Goal: Task Accomplishment & Management: Use online tool/utility

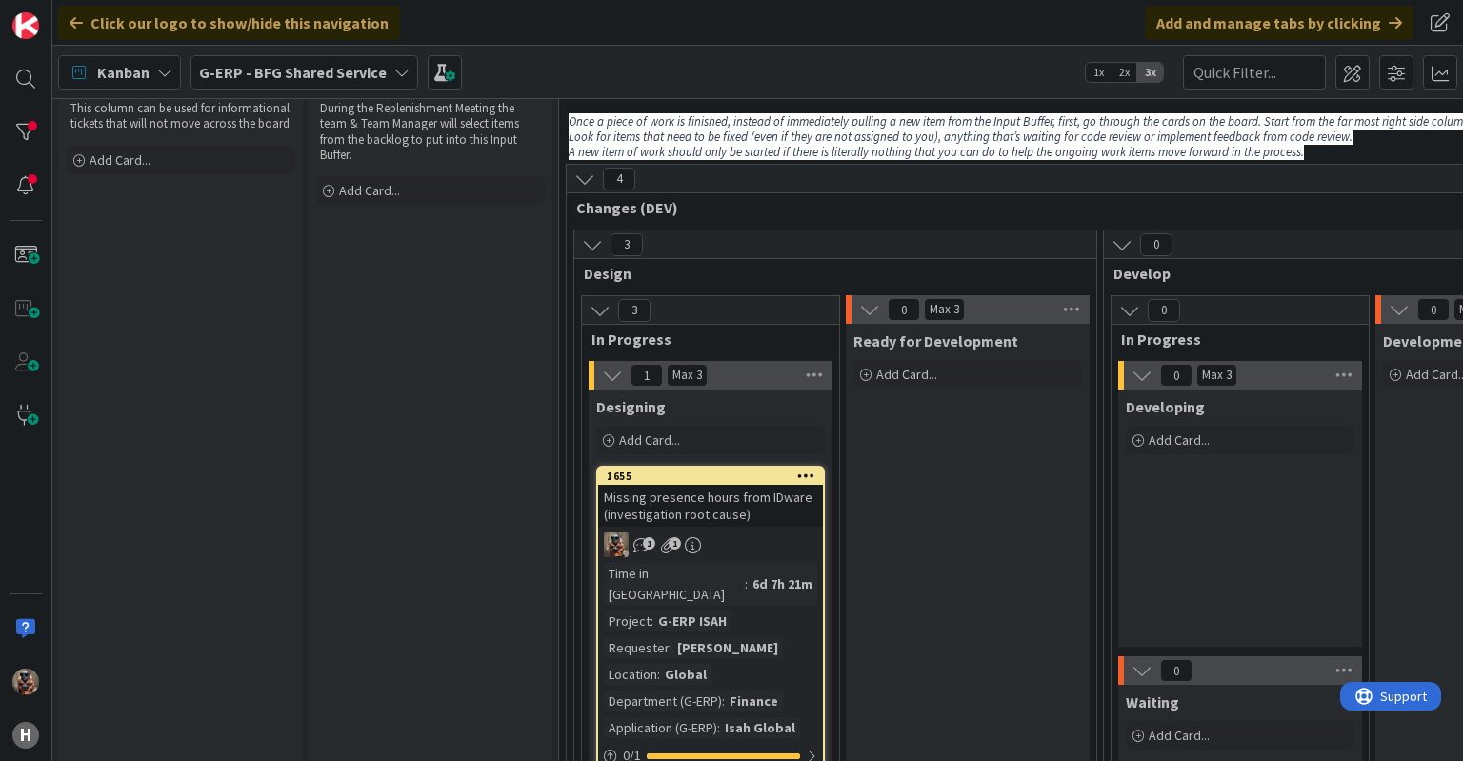
scroll to position [95, 0]
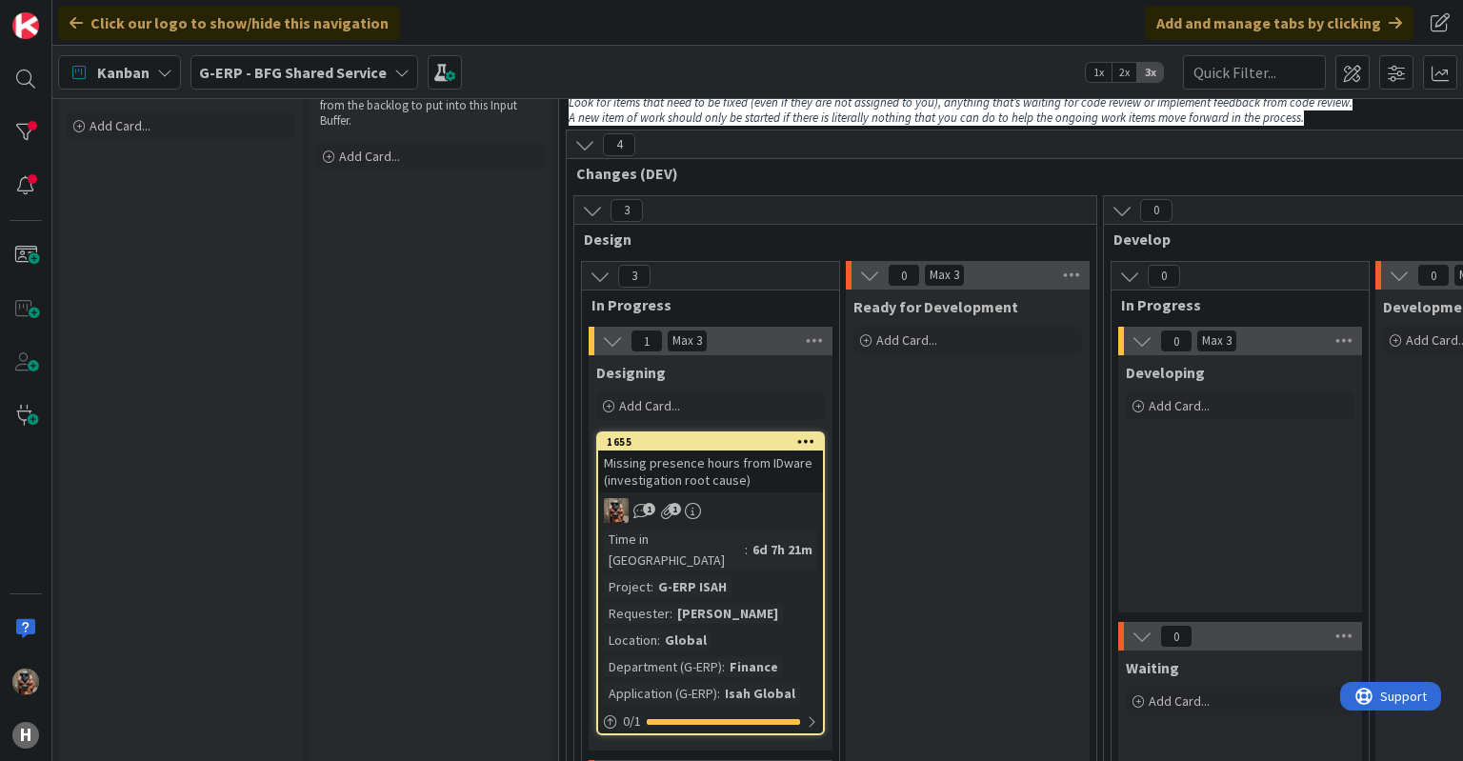
drag, startPoint x: 732, startPoint y: 387, endPoint x: 763, endPoint y: 440, distance: 61.4
click at [739, 400] on div "Designing Add Card..." at bounding box center [711, 389] width 244 height 69
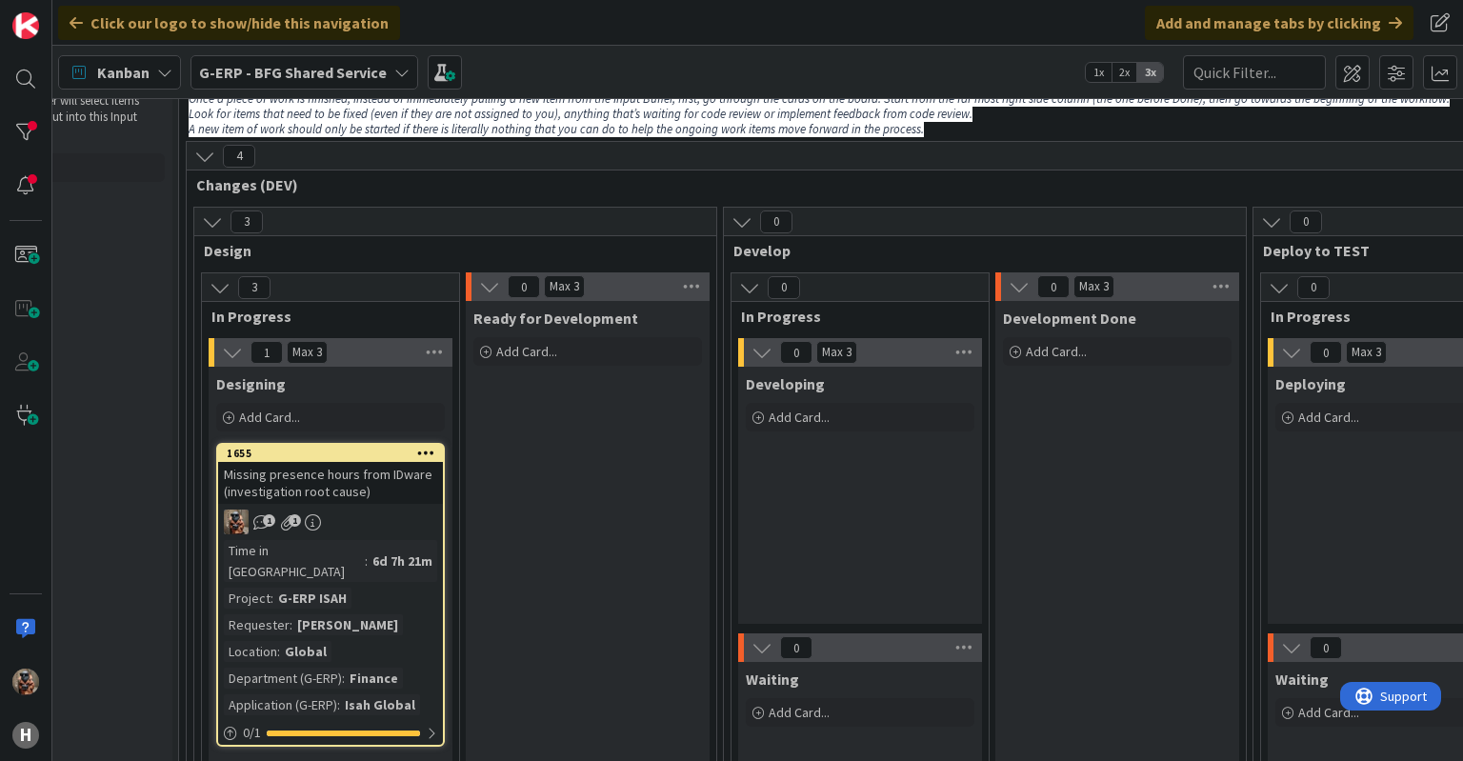
drag, startPoint x: 897, startPoint y: 441, endPoint x: 1029, endPoint y: 430, distance: 131.9
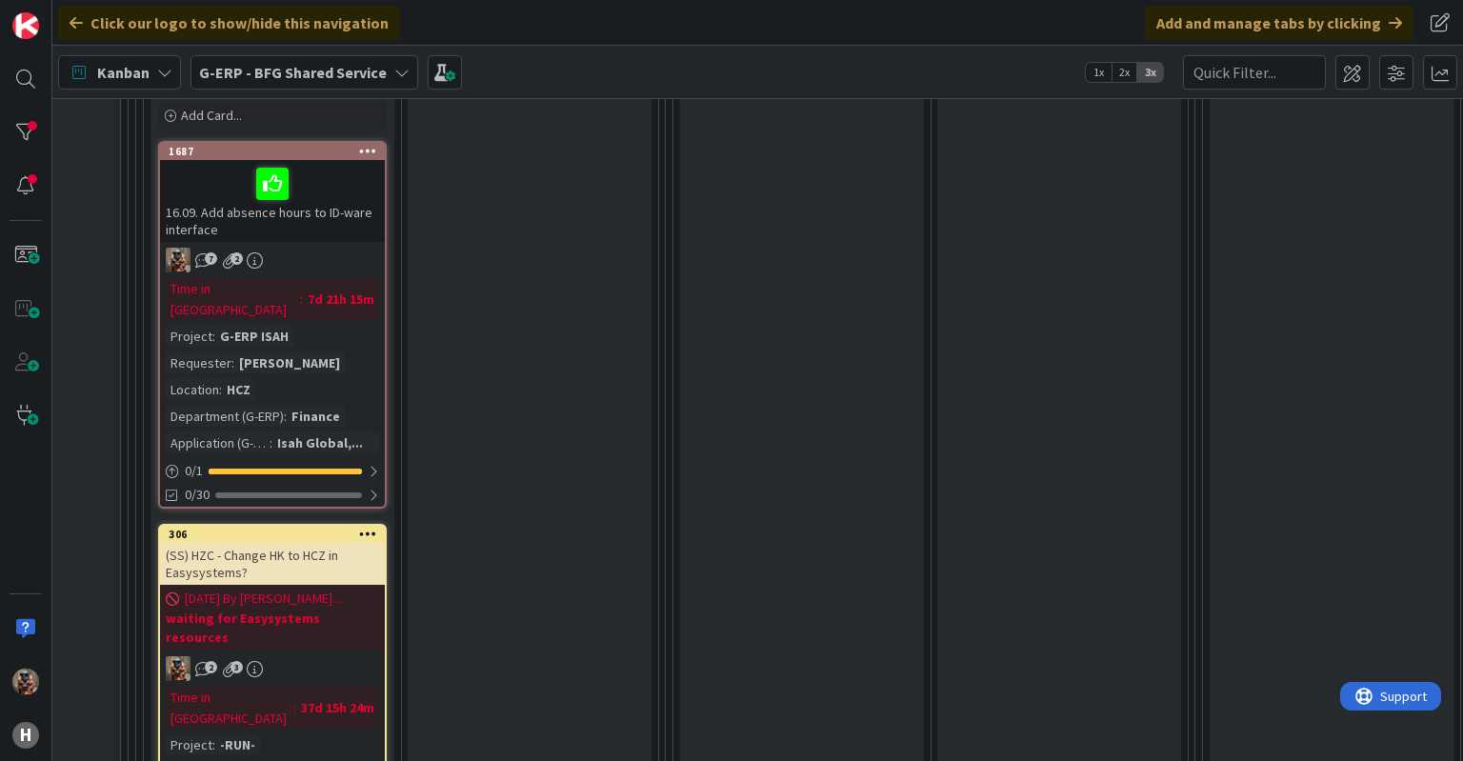
scroll to position [846, 438]
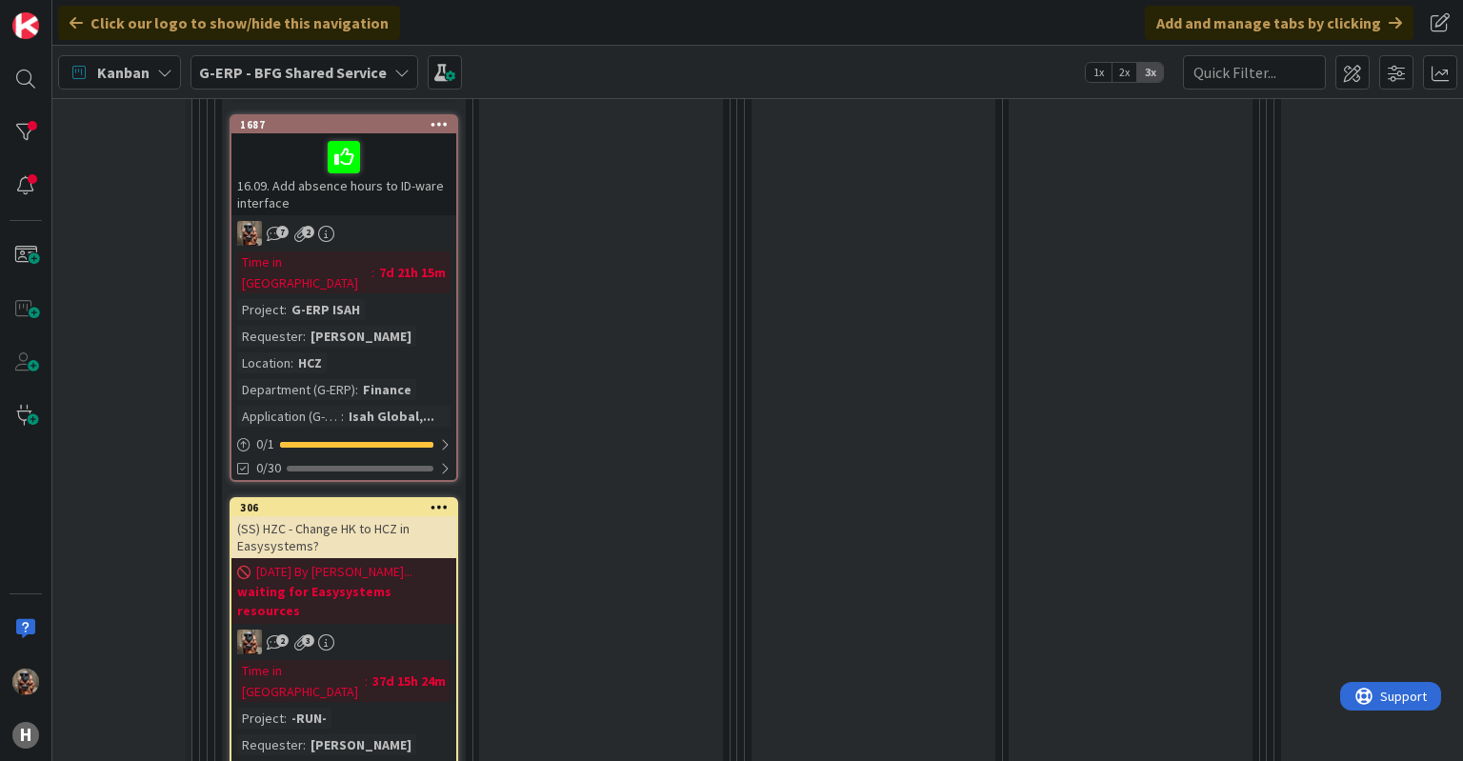
drag, startPoint x: 553, startPoint y: 367, endPoint x: 484, endPoint y: 361, distance: 69.8
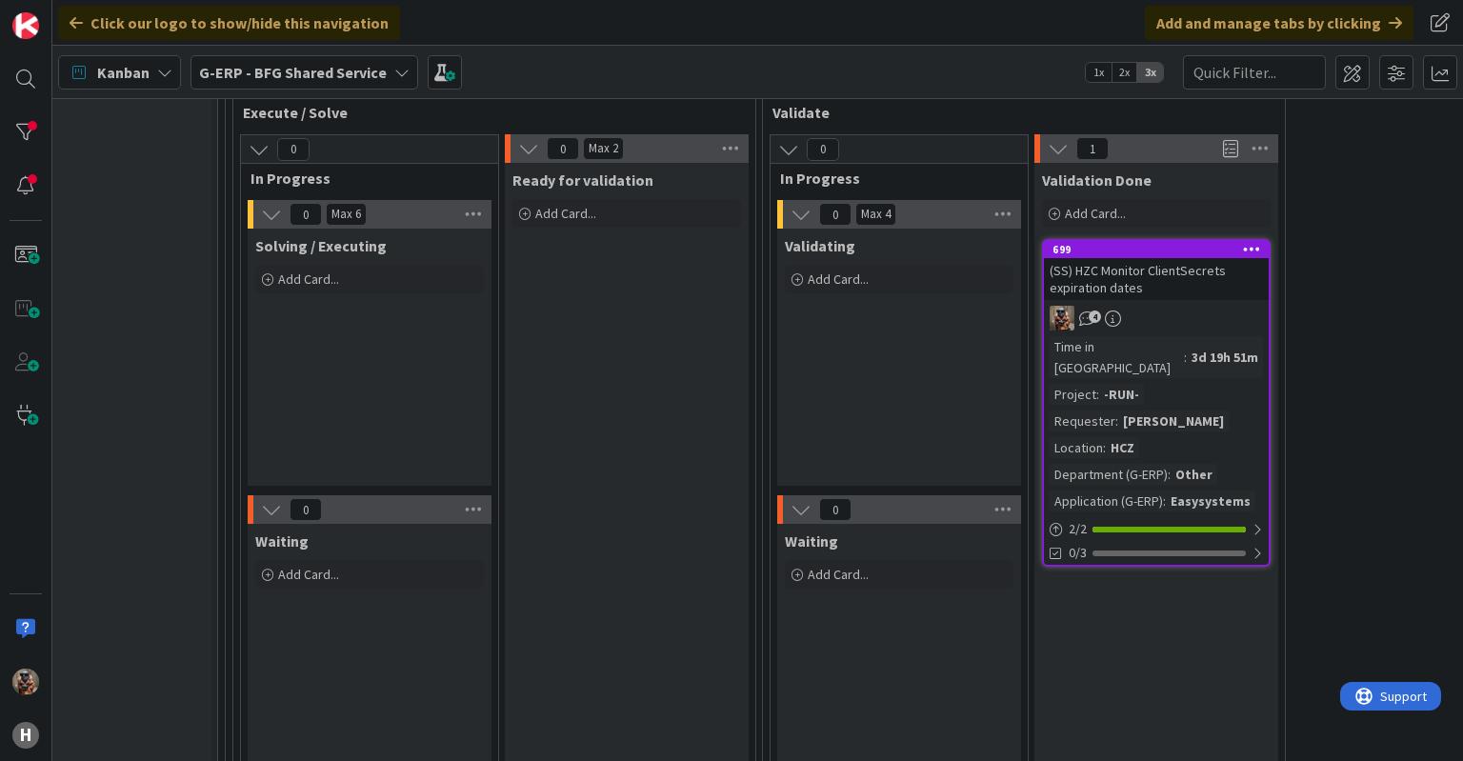
scroll to position [1798, 341]
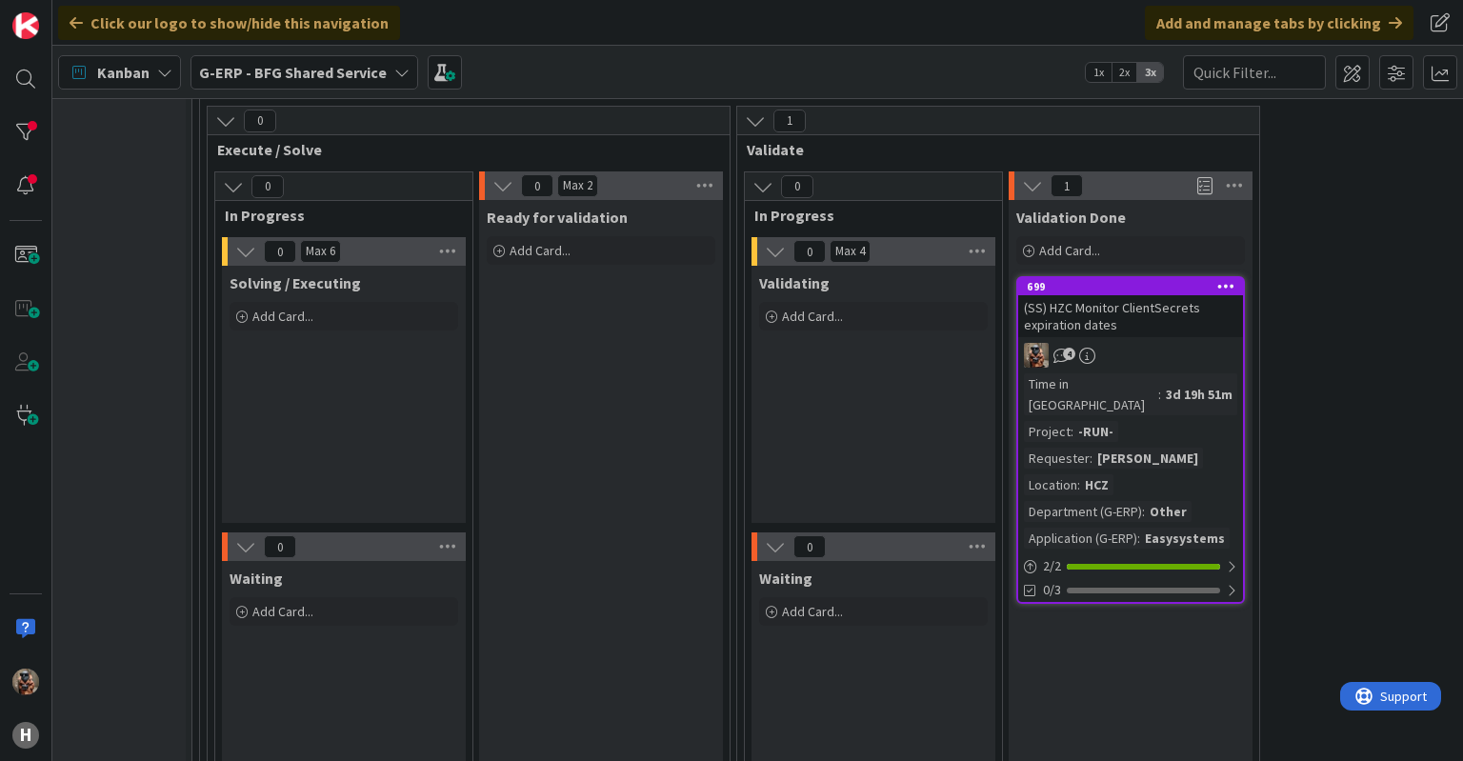
drag, startPoint x: 587, startPoint y: 364, endPoint x: 617, endPoint y: 350, distance: 33.7
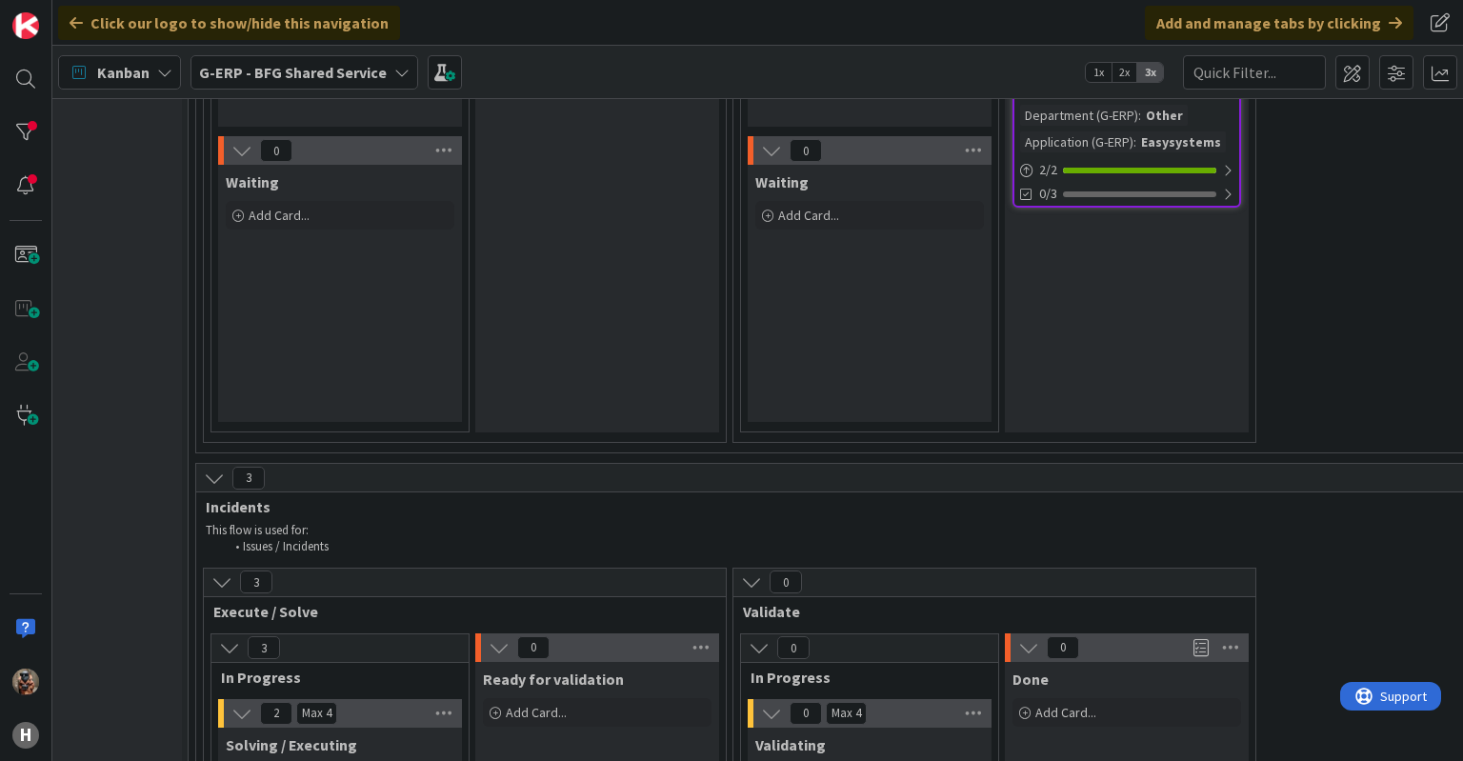
scroll to position [2476, 370]
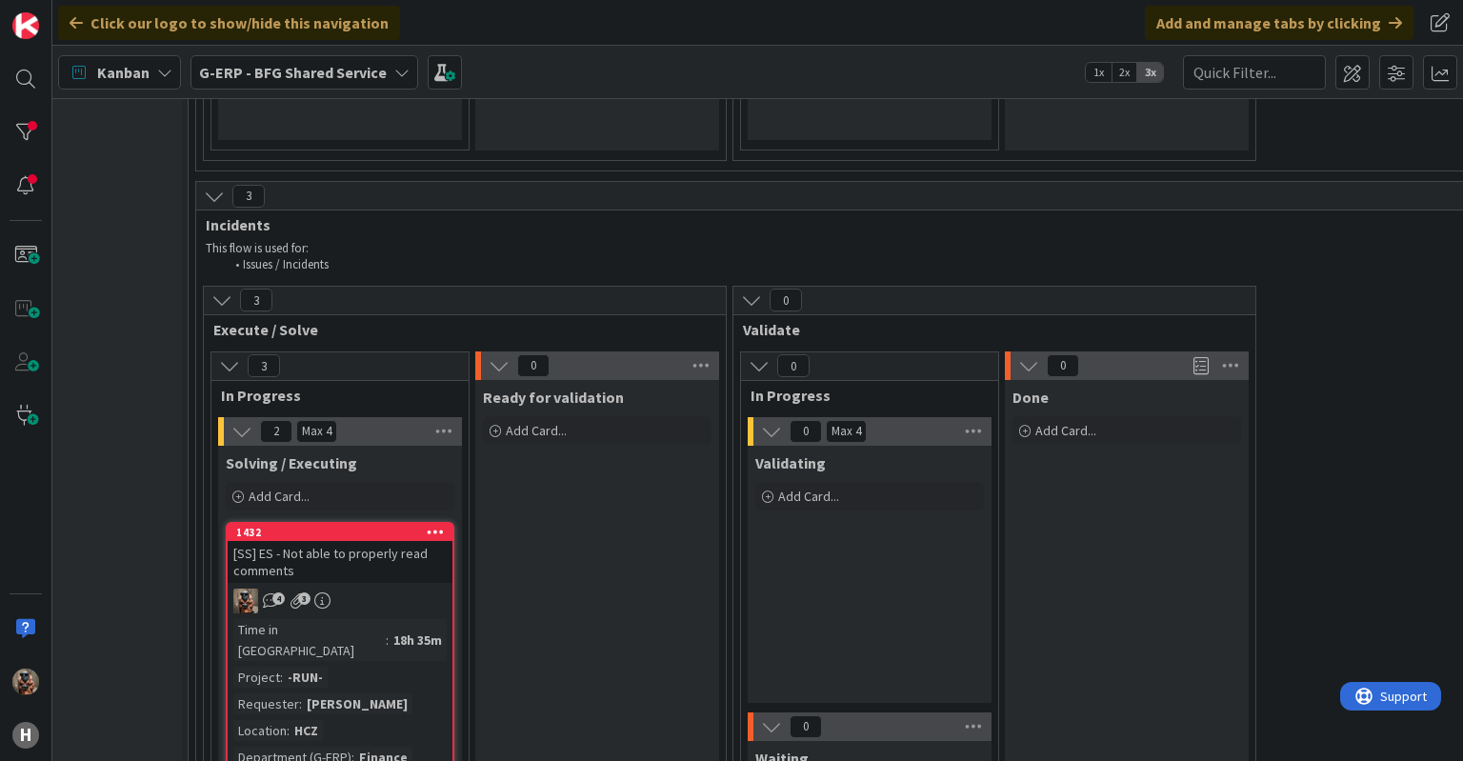
click at [396, 541] on div "[SS] ES - Not able to properly read comments" at bounding box center [340, 562] width 225 height 42
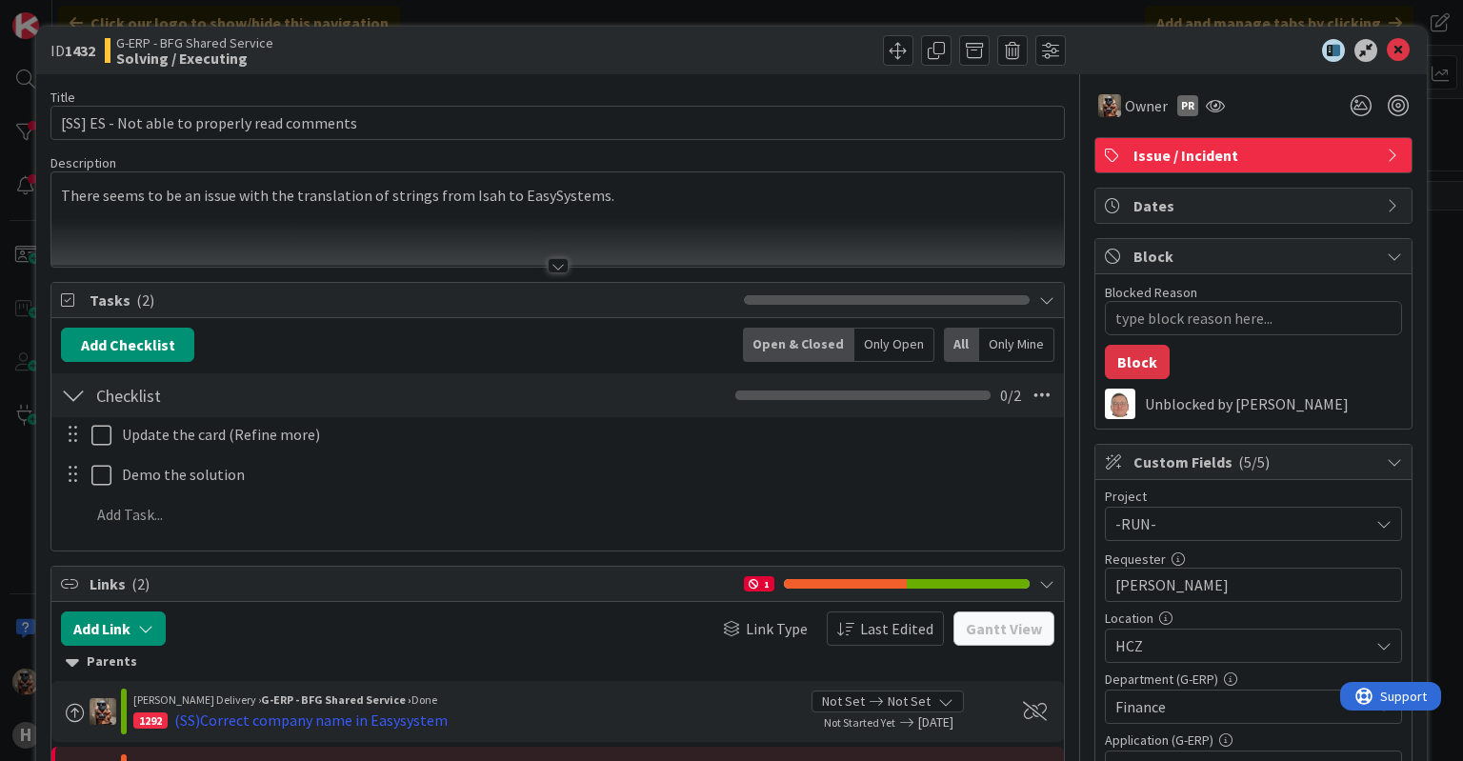
click at [76, 49] on b "1432" at bounding box center [80, 50] width 30 height 19
drag, startPoint x: 76, startPoint y: 49, endPoint x: 50, endPoint y: 55, distance: 27.5
click at [50, 55] on span "ID 1432" at bounding box center [72, 50] width 45 height 23
copy span "ID 1432"
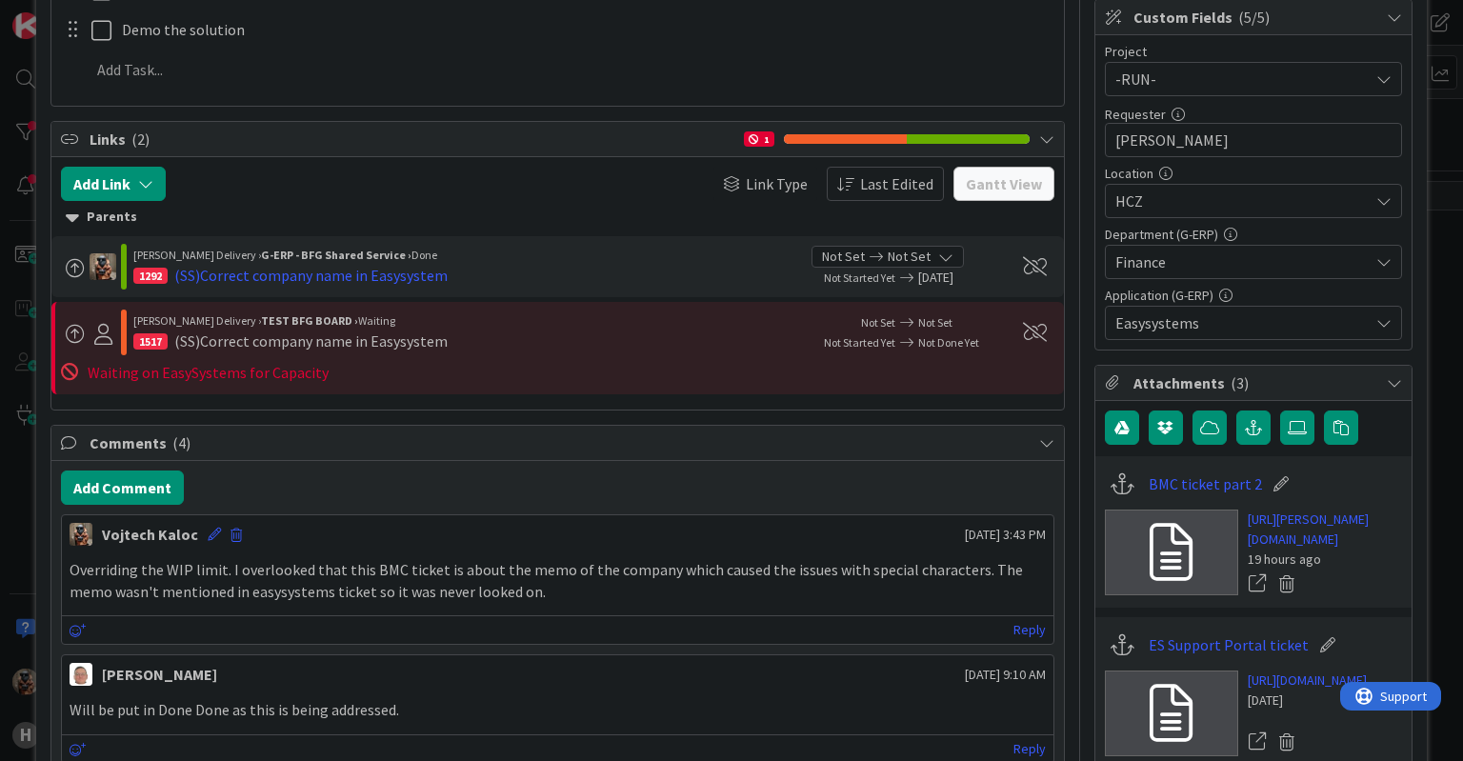
scroll to position [476, 0]
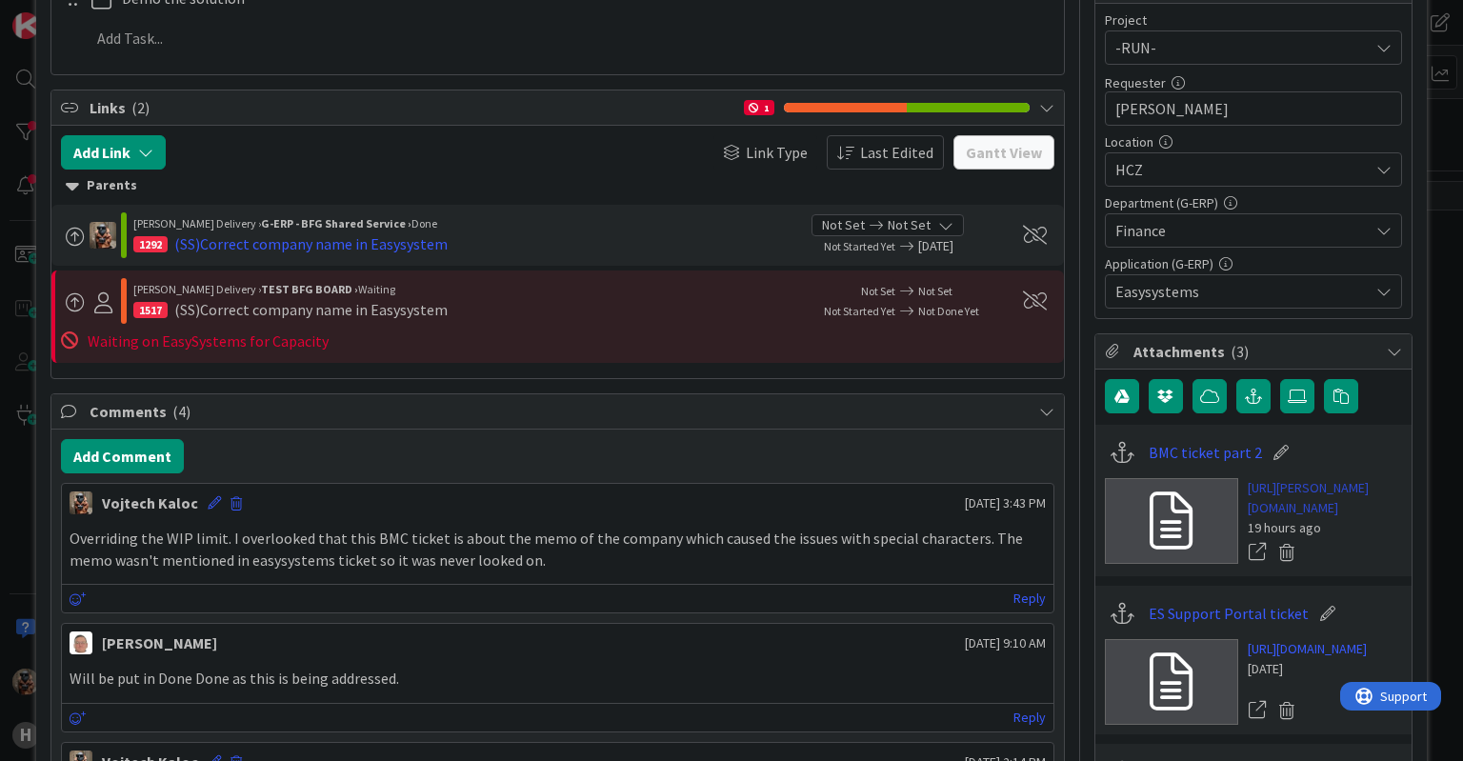
click at [1295, 488] on link "https://huisman-smartit.onbmc.com/smartit/app/#/incident/AGGF4KX6HRENQATCMQ2UTC…" at bounding box center [1325, 498] width 154 height 40
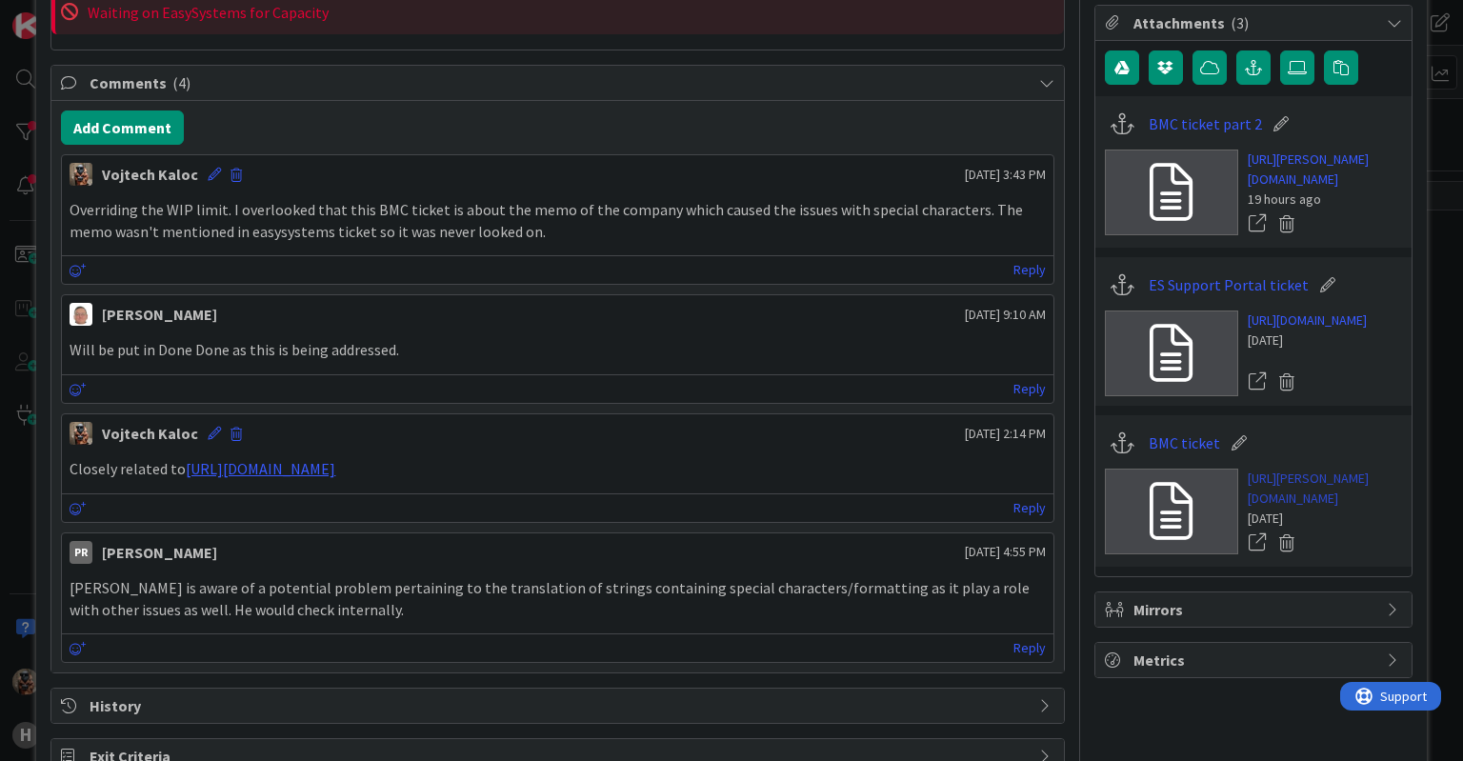
scroll to position [857, 0]
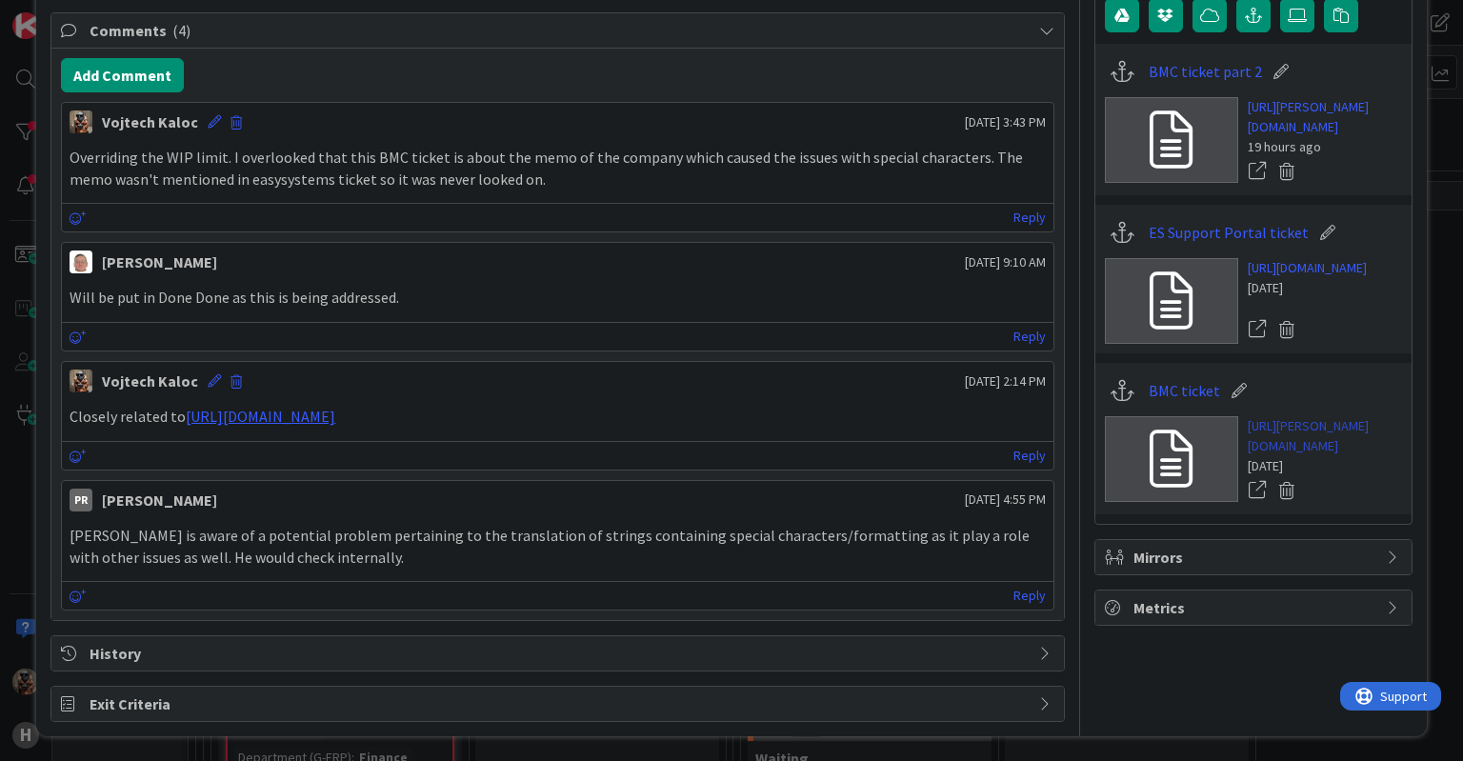
click at [1295, 456] on link "https://huisman-smartit.onbmc.com/smartit/app/#/incident/AGGEFRDUJONBTASYTIJUSY…" at bounding box center [1325, 436] width 154 height 40
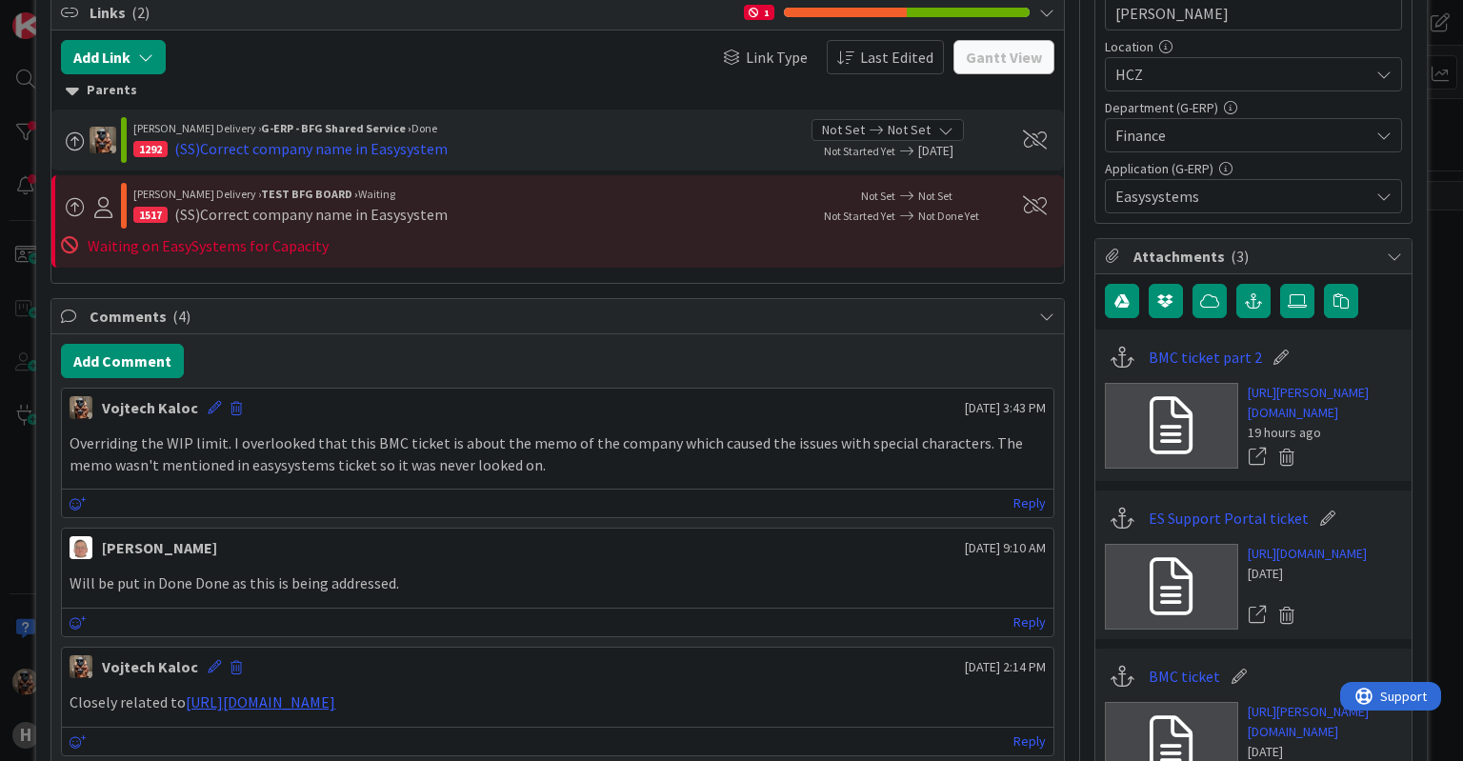
scroll to position [476, 0]
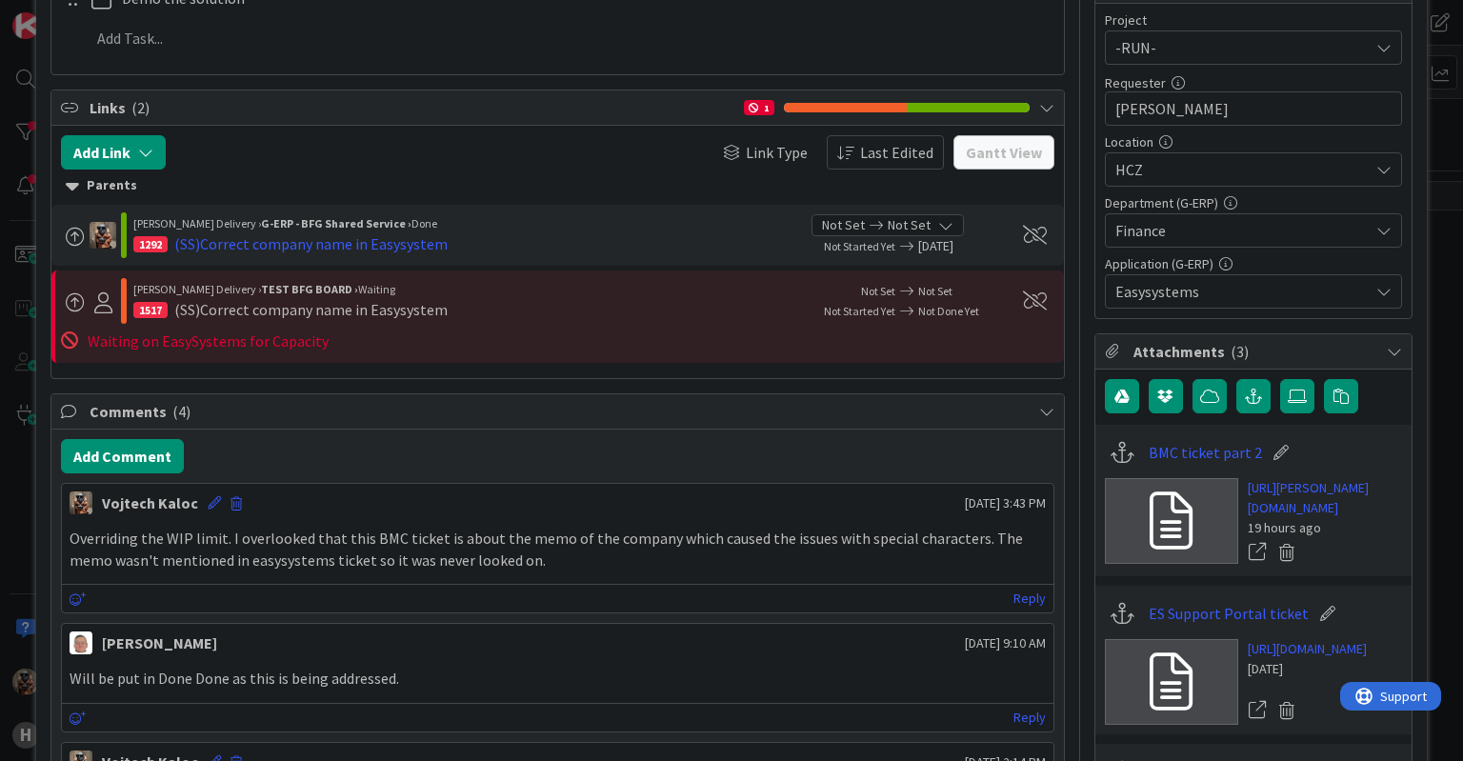
type textarea "x"
